Goal: Check status: Check status

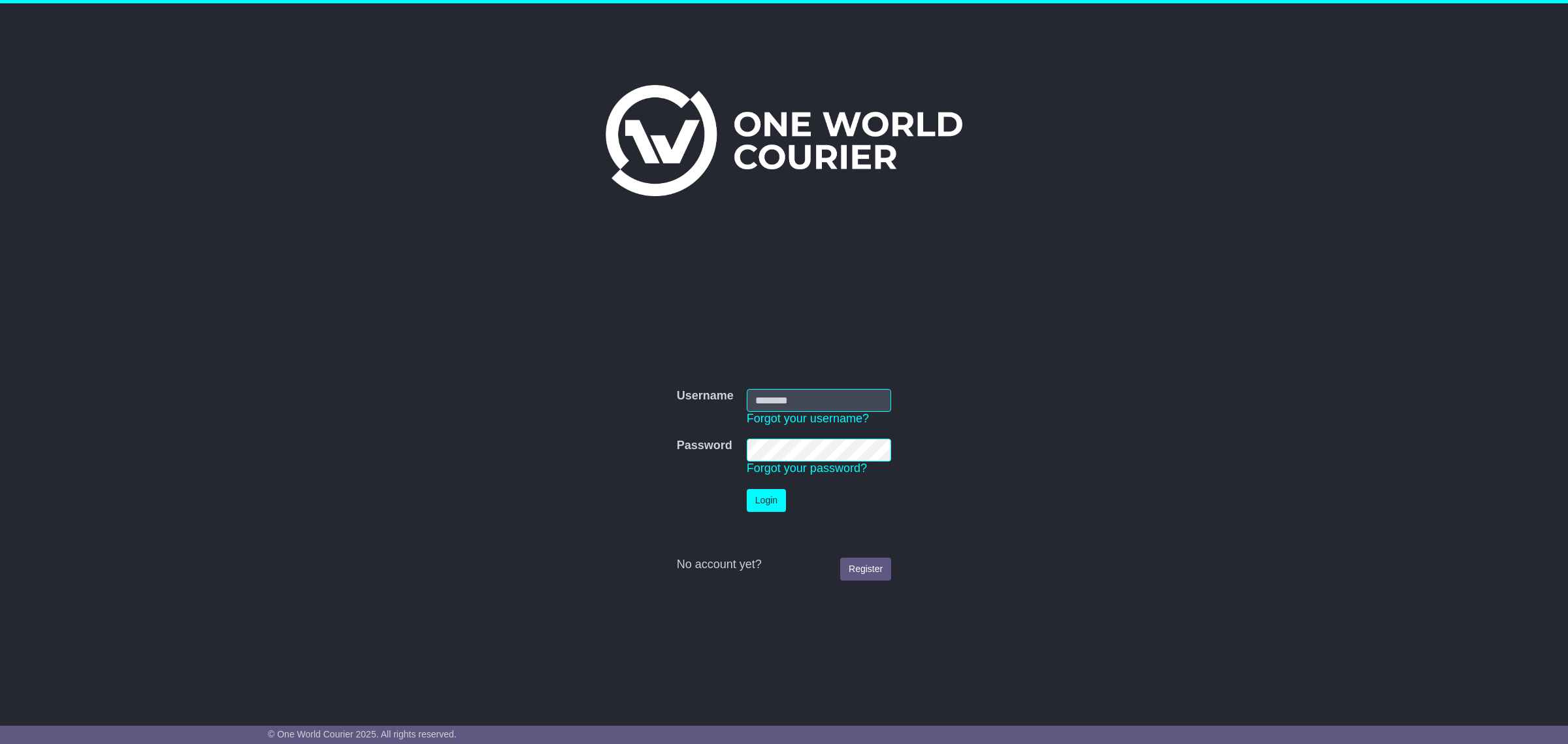
type input "**********"
click at [775, 499] on button "Login" at bounding box center [766, 500] width 39 height 23
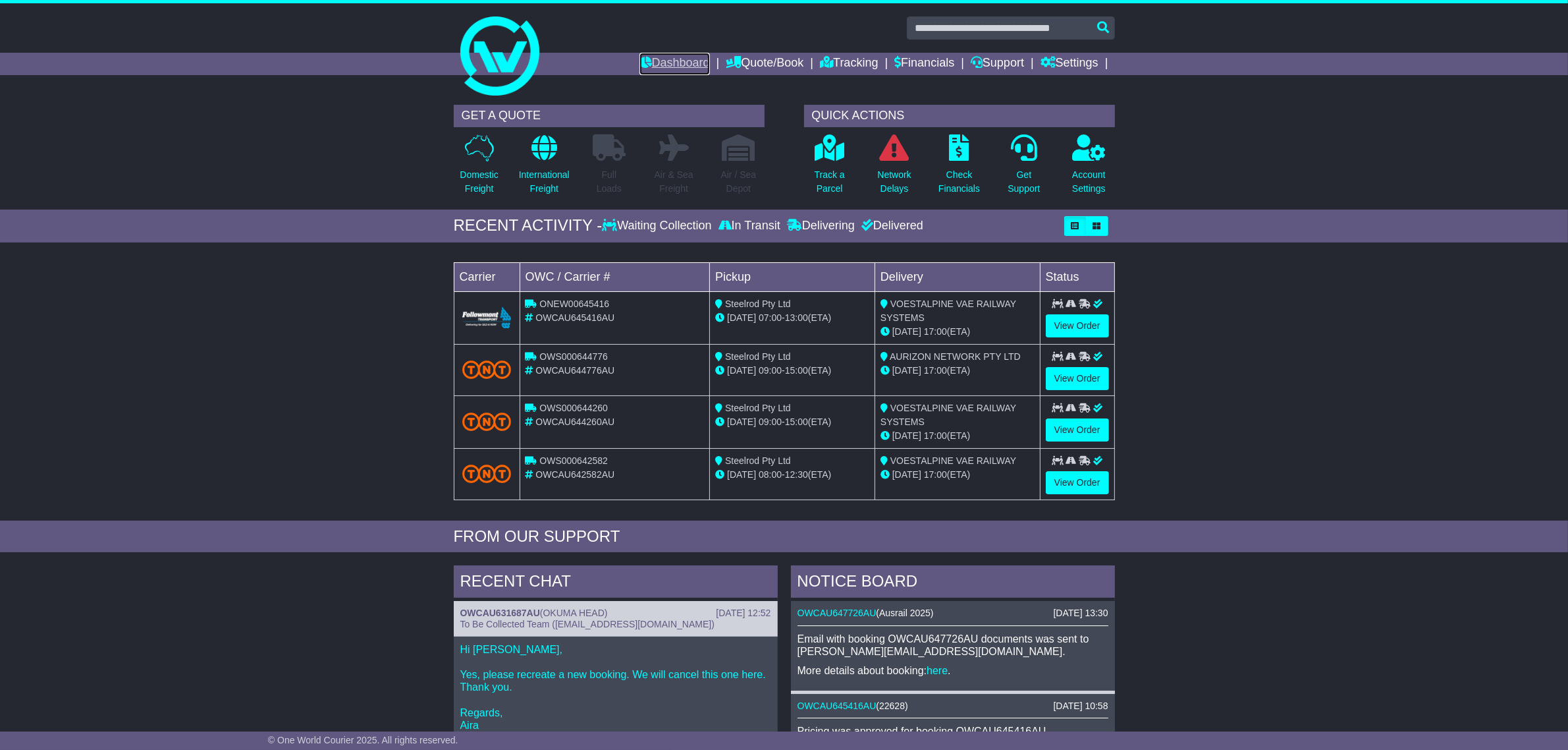
click at [690, 56] on link "Dashboard" at bounding box center [675, 63] width 71 height 22
click at [686, 223] on div "Waiting Collection" at bounding box center [658, 226] width 112 height 15
click at [823, 158] on icon at bounding box center [829, 147] width 30 height 26
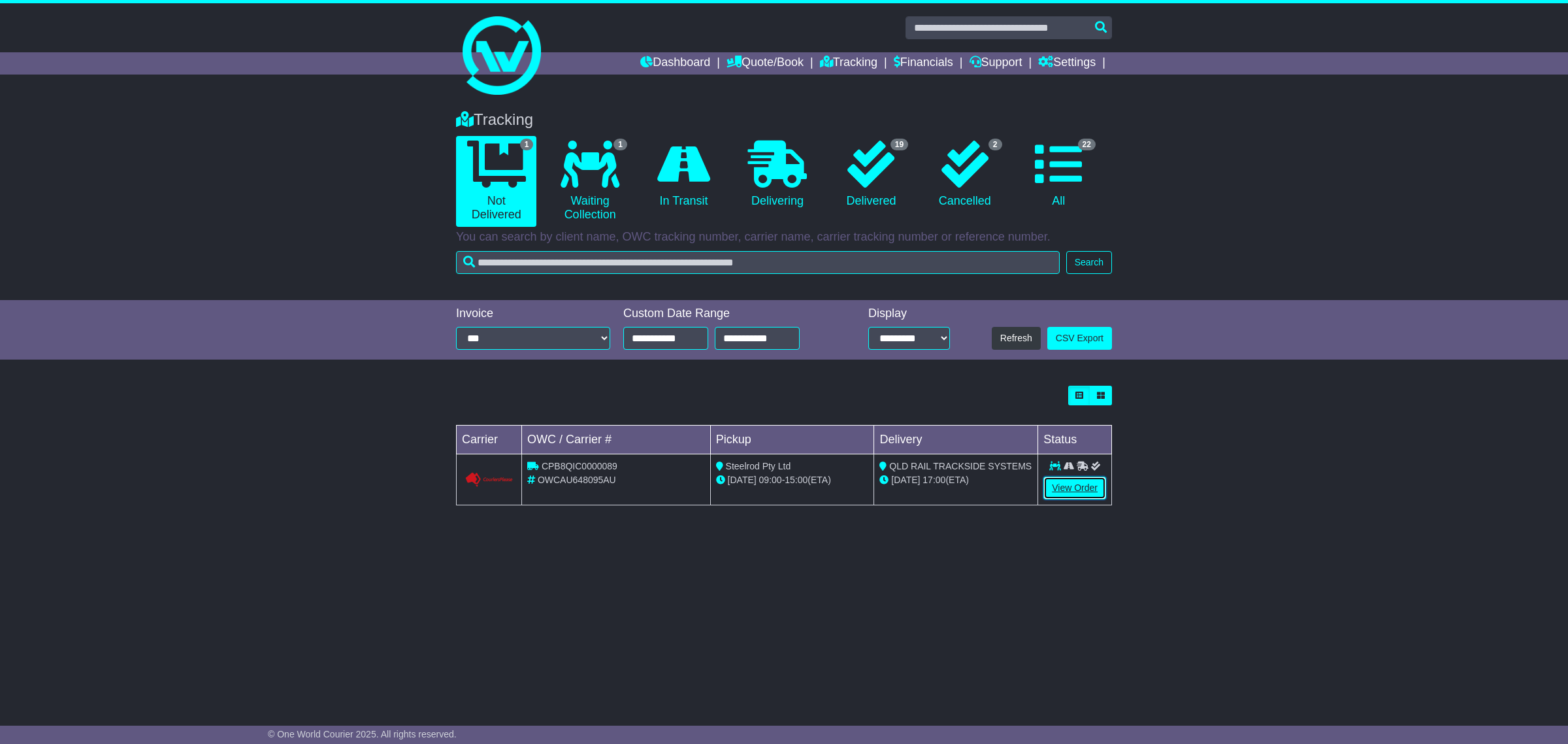
click at [1073, 486] on link "View Order" at bounding box center [1075, 488] width 63 height 23
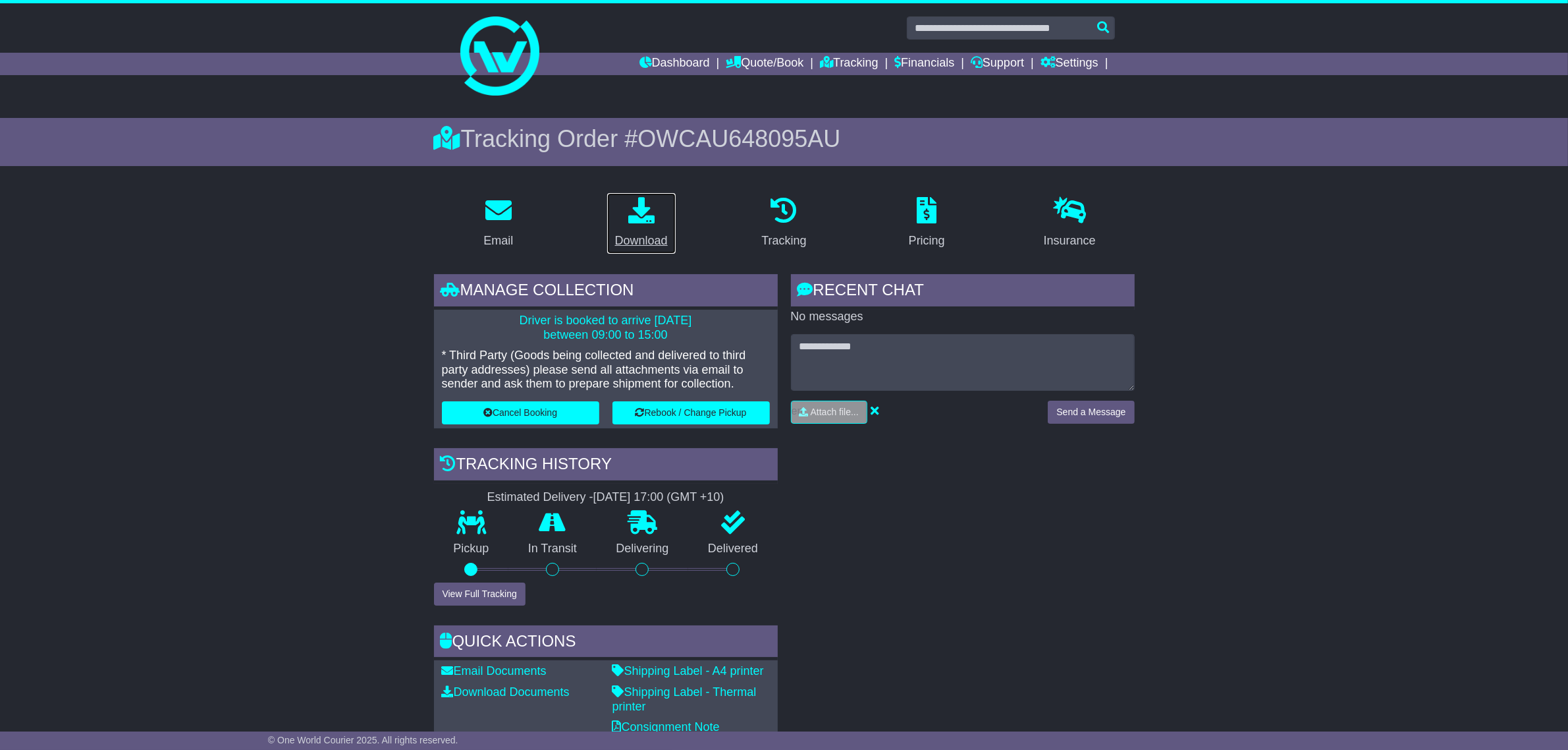
click at [656, 209] on p at bounding box center [641, 211] width 52 height 28
drag, startPoint x: 858, startPoint y: 139, endPoint x: 649, endPoint y: 136, distance: 209.0
click at [649, 136] on div "Tracking Order # OWCAU648095AU" at bounding box center [784, 138] width 701 height 28
click at [867, 133] on div "Tracking Order # OWCAU648095AU" at bounding box center [784, 138] width 701 height 28
click at [651, 219] on icon at bounding box center [641, 210] width 26 height 26
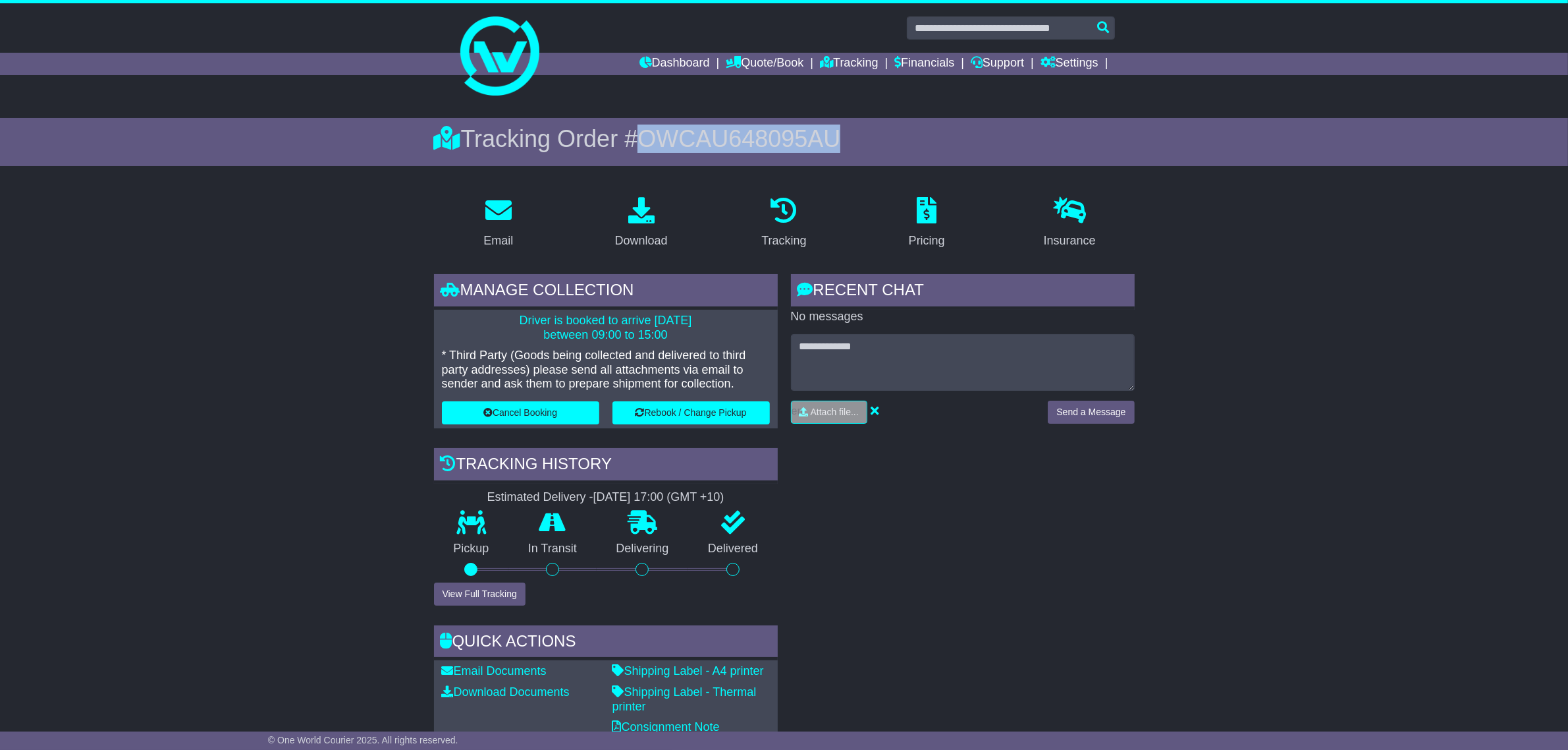
drag, startPoint x: 856, startPoint y: 137, endPoint x: 649, endPoint y: 134, distance: 207.0
click at [649, 134] on div "Tracking Order # OWCAU648095AU" at bounding box center [784, 138] width 701 height 28
copy span "OWCAU648095AU"
